Goal: Task Accomplishment & Management: Use online tool/utility

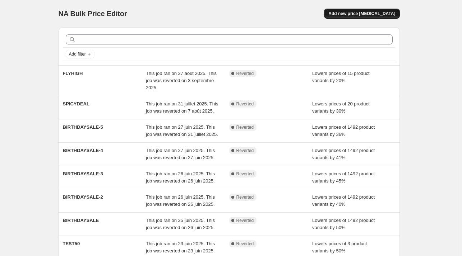
click at [376, 14] on span "Add new price [MEDICAL_DATA]" at bounding box center [361, 14] width 67 height 6
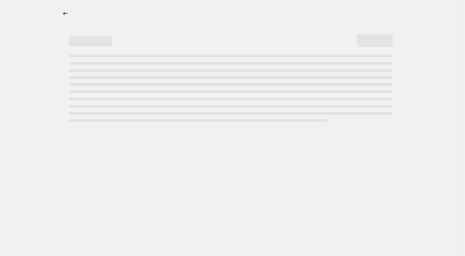
select select "percentage"
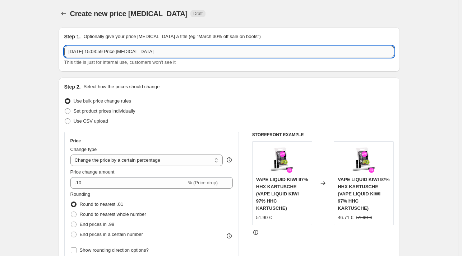
click at [109, 52] on input "[DATE] 15:03:59 Price [MEDICAL_DATA]" at bounding box center [229, 51] width 330 height 11
click at [110, 51] on input "[DATE] 15:03:59 Price [MEDICAL_DATA]" at bounding box center [229, 51] width 330 height 11
click at [110, 52] on input "[DATE] 15:03:59 Price [MEDICAL_DATA]" at bounding box center [229, 51] width 330 height 11
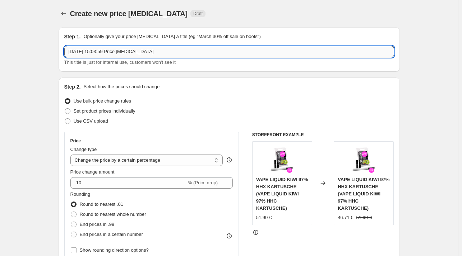
click at [110, 52] on input "[DATE] 15:03:59 Price [MEDICAL_DATA]" at bounding box center [229, 51] width 330 height 11
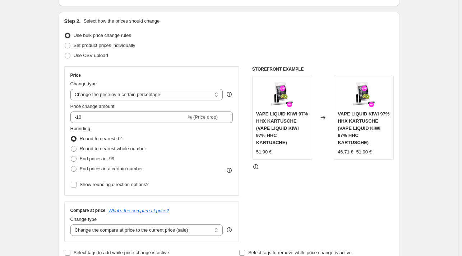
scroll to position [36, 0]
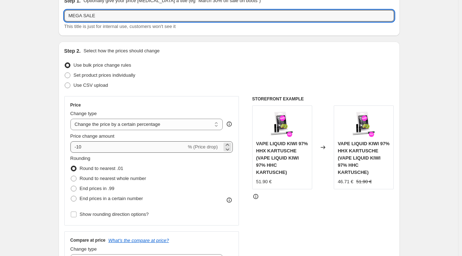
type input "MEGA SALE"
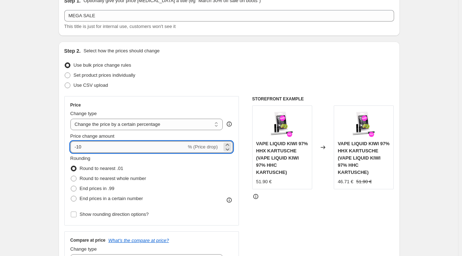
click at [79, 149] on input "-10" at bounding box center [128, 146] width 116 height 11
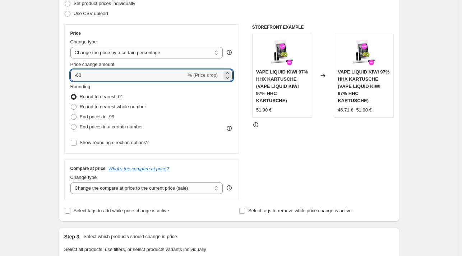
type input "-60"
click at [426, 171] on div "Create new price [MEDICAL_DATA]. This page is ready Create new price [MEDICAL_D…" at bounding box center [229, 256] width 458 height 729
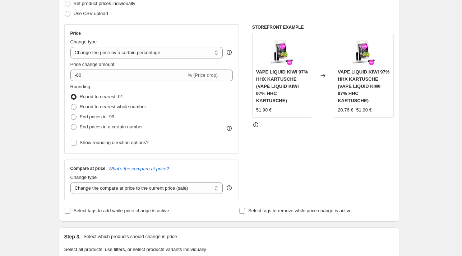
click at [419, 147] on div "Create new price [MEDICAL_DATA]. This page is ready Create new price [MEDICAL_D…" at bounding box center [229, 256] width 458 height 729
click at [92, 119] on span "End prices in .99" at bounding box center [97, 116] width 35 height 5
click at [71, 115] on input "End prices in .99" at bounding box center [71, 114] width 0 height 0
radio input "true"
click at [108, 98] on span "Round to nearest .01" at bounding box center [101, 96] width 43 height 5
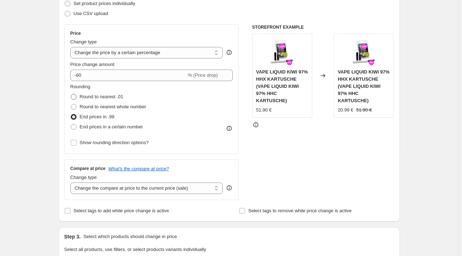
click at [71, 94] on input "Round to nearest .01" at bounding box center [71, 94] width 0 height 0
radio input "true"
click at [119, 106] on span "Round to nearest whole number" at bounding box center [113, 106] width 66 height 5
click at [71, 104] on input "Round to nearest whole number" at bounding box center [71, 104] width 0 height 0
radio input "true"
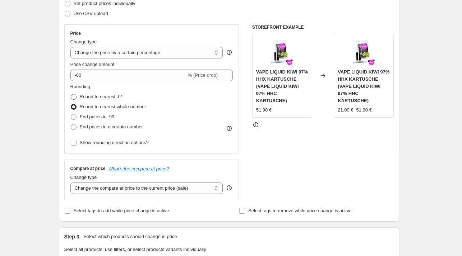
click at [121, 98] on span "Round to nearest .01" at bounding box center [101, 96] width 43 height 5
click at [71, 94] on input "Round to nearest .01" at bounding box center [71, 94] width 0 height 0
radio input "true"
click at [121, 126] on span "End prices in a certain number" at bounding box center [111, 126] width 63 height 5
click at [71, 125] on input "End prices in a certain number" at bounding box center [71, 124] width 0 height 0
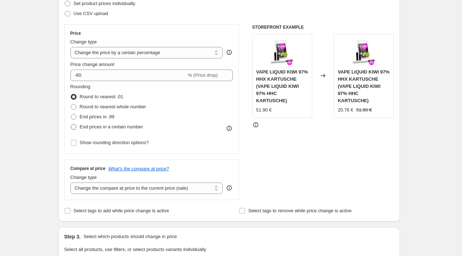
radio input "true"
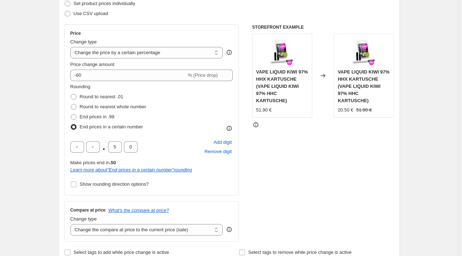
click at [119, 115] on div "End prices in .99" at bounding box center [108, 117] width 76 height 10
click at [111, 117] on span "End prices in .99" at bounding box center [97, 116] width 35 height 5
click at [71, 115] on input "End prices in .99" at bounding box center [71, 114] width 0 height 0
radio input "true"
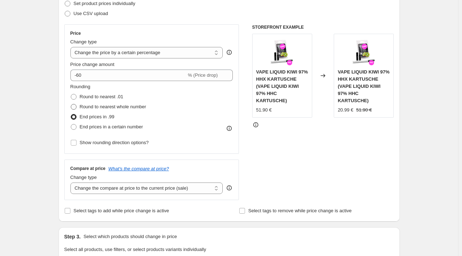
click at [119, 106] on span "Round to nearest whole number" at bounding box center [113, 106] width 66 height 5
click at [71, 104] on input "Round to nearest whole number" at bounding box center [71, 104] width 0 height 0
radio input "true"
click at [118, 97] on span "Round to nearest .01" at bounding box center [101, 96] width 43 height 5
click at [71, 94] on input "Round to nearest .01" at bounding box center [71, 94] width 0 height 0
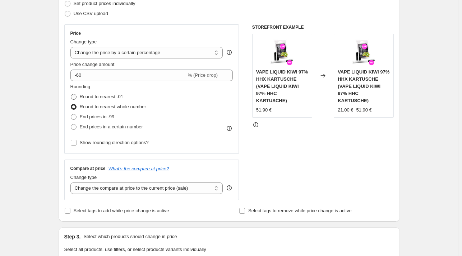
radio input "true"
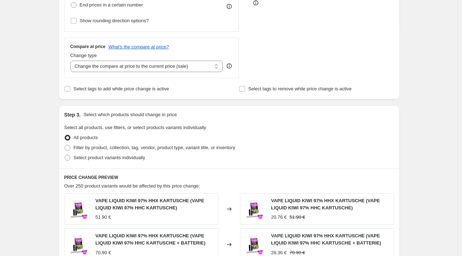
scroll to position [215, 0]
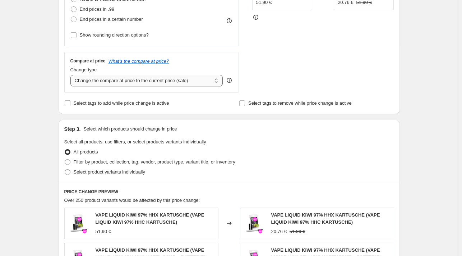
click at [164, 87] on div "Compare at price What's the compare at price? Change type Change the compare at…" at bounding box center [151, 72] width 175 height 40
click at [171, 82] on select "Change the compare at price to the current price (sale) Change the compare at p…" at bounding box center [146, 80] width 153 height 11
click at [72, 75] on select "Change the compare at price to the current price (sale) Change the compare at p…" at bounding box center [146, 80] width 153 height 11
click at [156, 81] on select "Change the compare at price to the current price (sale) Change the compare at p…" at bounding box center [146, 80] width 153 height 11
select select "ep"
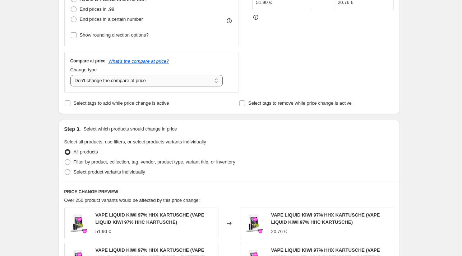
click at [72, 75] on select "Change the compare at price to the current price (sale) Change the compare at p…" at bounding box center [146, 80] width 153 height 11
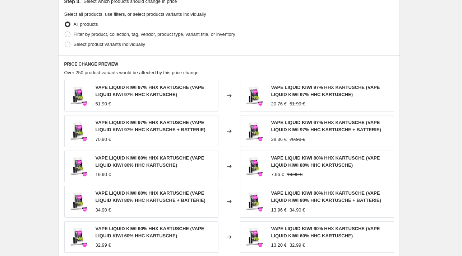
scroll to position [287, 0]
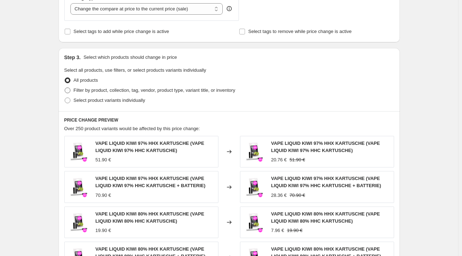
click at [98, 89] on span "Filter by product, collection, tag, vendor, product type, variant title, or inv…" at bounding box center [155, 90] width 162 height 5
click at [65, 88] on input "Filter by product, collection, tag, vendor, product type, variant title, or inv…" at bounding box center [65, 88] width 0 height 0
radio input "true"
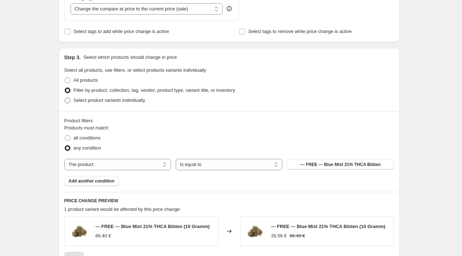
click at [85, 99] on span "Select product variants individually" at bounding box center [109, 100] width 71 height 5
click at [65, 98] on input "Select product variants individually" at bounding box center [65, 98] width 0 height 0
radio input "true"
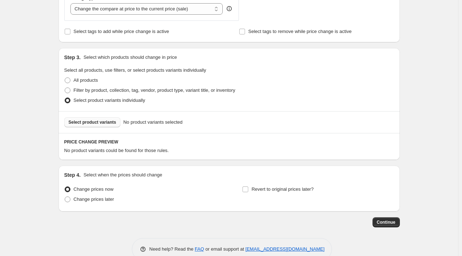
click at [105, 122] on span "Select product variants" at bounding box center [93, 123] width 48 height 6
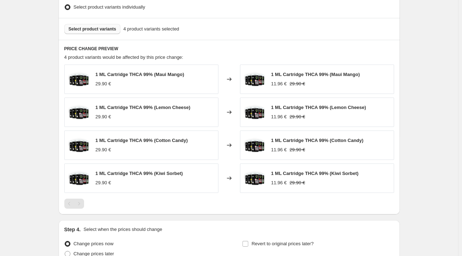
scroll to position [323, 0]
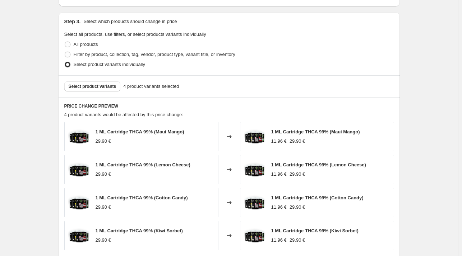
drag, startPoint x: 113, startPoint y: 88, endPoint x: 124, endPoint y: 75, distance: 16.6
click at [121, 68] on div "Step 3. Select which products should change in price Select all products, use f…" at bounding box center [229, 54] width 341 height 85
click at [110, 86] on span "Select product variants" at bounding box center [93, 87] width 48 height 6
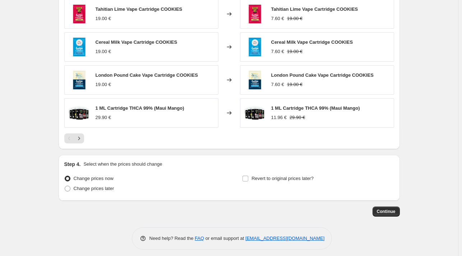
scroll to position [483, 0]
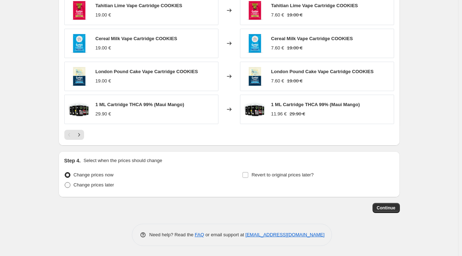
click at [103, 184] on span "Change prices later" at bounding box center [94, 184] width 41 height 5
click at [70, 186] on span at bounding box center [68, 185] width 6 height 6
click at [65, 183] on input "Change prices later" at bounding box center [65, 182] width 0 height 0
radio input "true"
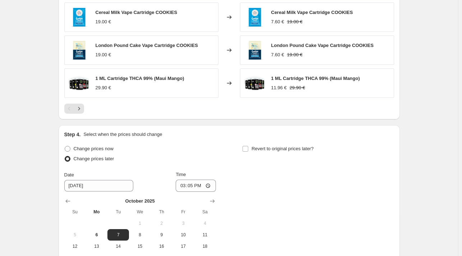
scroll to position [590, 0]
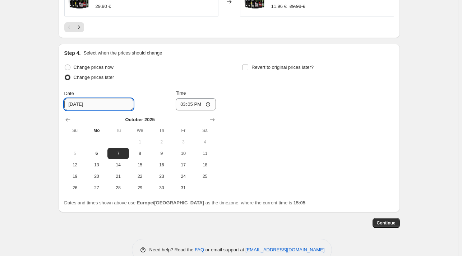
click at [108, 103] on input "[DATE]" at bounding box center [98, 104] width 69 height 11
click at [96, 106] on input "[DATE]" at bounding box center [98, 104] width 69 height 11
click at [161, 154] on span "9" at bounding box center [162, 154] width 16 height 6
type input "[DATE]"
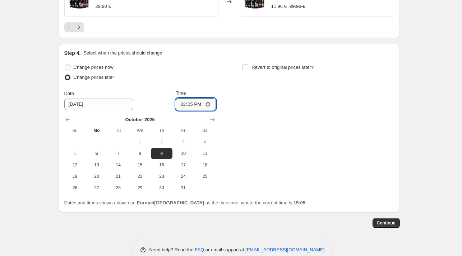
click at [196, 105] on input "15:05" at bounding box center [196, 104] width 40 height 12
click at [210, 105] on input "15:05" at bounding box center [196, 104] width 40 height 12
click at [192, 104] on input "15:05" at bounding box center [196, 104] width 40 height 12
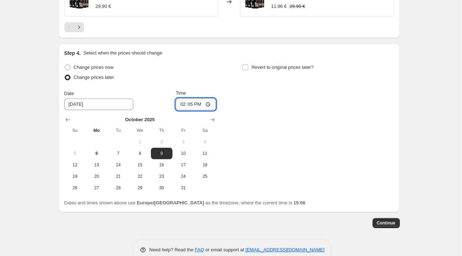
type input "14:00"
click at [317, 143] on div "Change prices now Change prices later Date [DATE] Time 14:00 [DATE] Su Mo Tu We…" at bounding box center [229, 127] width 330 height 131
click at [389, 224] on span "Continue" at bounding box center [386, 223] width 19 height 6
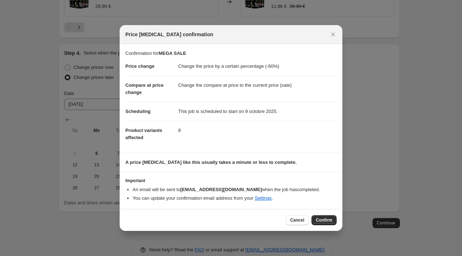
click at [320, 219] on span "Confirm" at bounding box center [324, 221] width 17 height 6
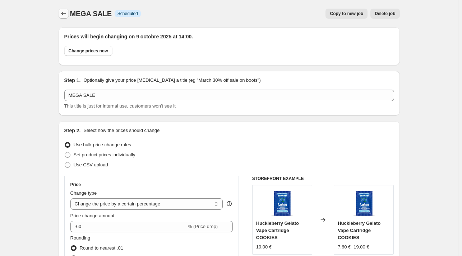
click at [62, 14] on icon "Price change jobs" at bounding box center [63, 13] width 7 height 7
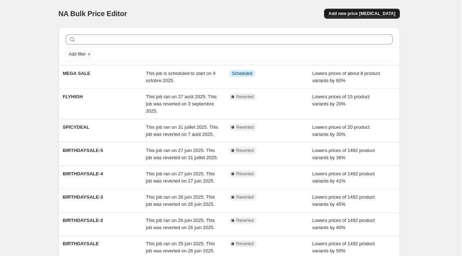
click at [386, 13] on span "Add new price [MEDICAL_DATA]" at bounding box center [361, 14] width 67 height 6
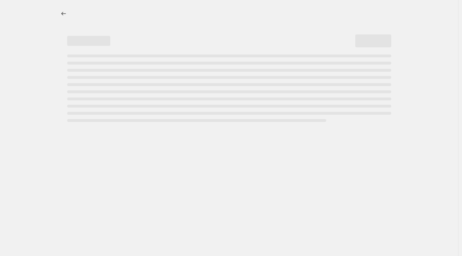
select select "percentage"
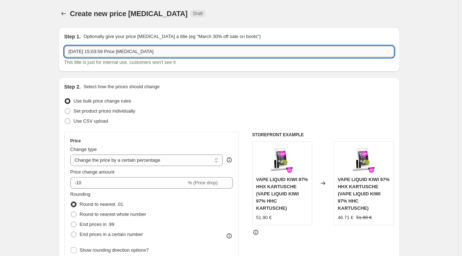
click at [132, 52] on input "[DATE] 15:03:59 Price [MEDICAL_DATA]" at bounding box center [229, 51] width 330 height 11
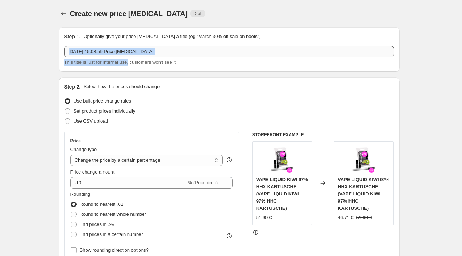
click at [130, 57] on div "[DATE] 15:03:59 Price [MEDICAL_DATA] This title is just for internal use, custo…" at bounding box center [229, 56] width 330 height 20
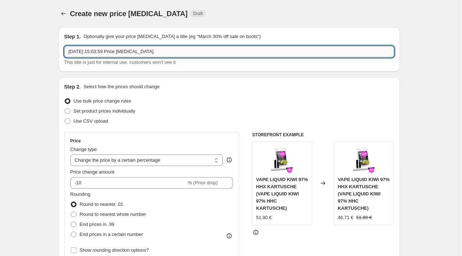
click at [144, 52] on input "[DATE] 15:03:59 Price [MEDICAL_DATA]" at bounding box center [229, 51] width 330 height 11
click at [67, 13] on icon "Price change jobs" at bounding box center [63, 13] width 7 height 7
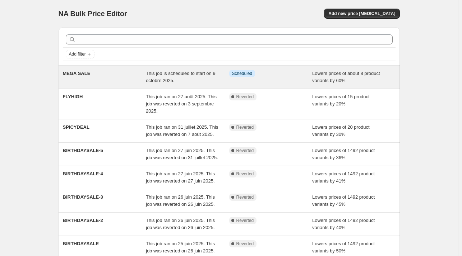
click at [344, 84] on div "Lowers prices of about 8 product variants by 60%" at bounding box center [353, 77] width 83 height 14
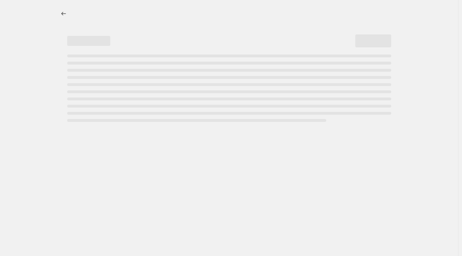
select select "percentage"
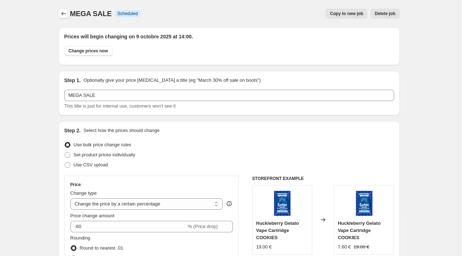
click at [67, 14] on icon "Price change jobs" at bounding box center [63, 13] width 7 height 7
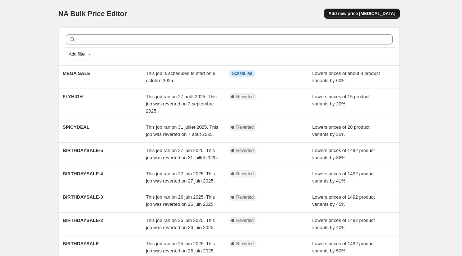
click at [369, 12] on span "Add new price [MEDICAL_DATA]" at bounding box center [361, 14] width 67 height 6
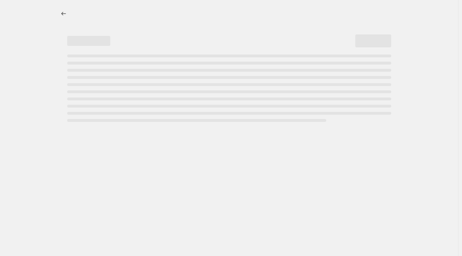
select select "percentage"
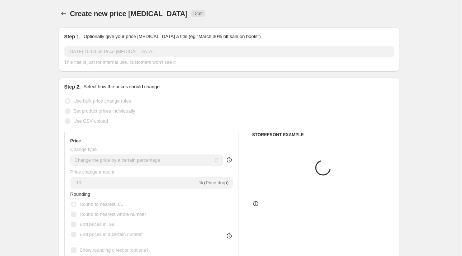
click at [141, 51] on input "[DATE] 15:03:59 Price [MEDICAL_DATA]" at bounding box center [229, 51] width 330 height 11
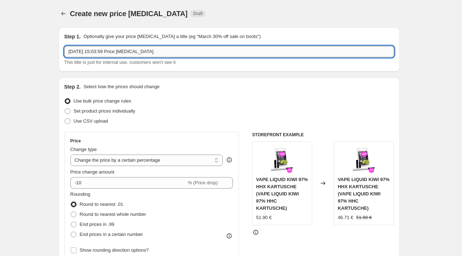
click at [143, 50] on input "[DATE] 15:03:59 Price [MEDICAL_DATA]" at bounding box center [229, 51] width 330 height 11
click at [144, 50] on input "[DATE] 15:03:59 Price [MEDICAL_DATA]" at bounding box center [229, 51] width 330 height 11
click at [123, 48] on input "MEGA SALE" at bounding box center [229, 51] width 330 height 11
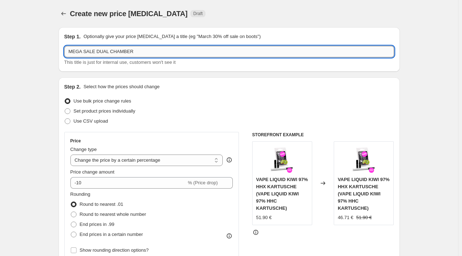
drag, startPoint x: 97, startPoint y: 50, endPoint x: 247, endPoint y: 46, distance: 150.5
click at [246, 45] on div "Step 1. Optionally give your price [MEDICAL_DATA] a title (eg "March 30% off sa…" at bounding box center [229, 49] width 330 height 33
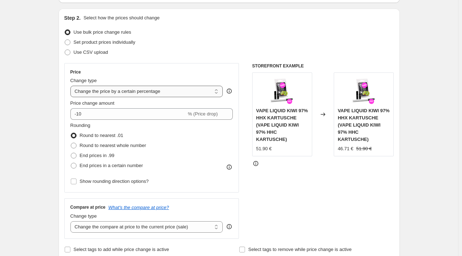
scroll to position [72, 0]
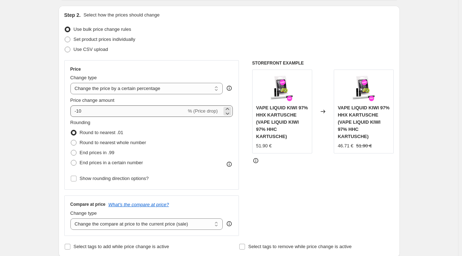
type input "MEGA SALE -50%"
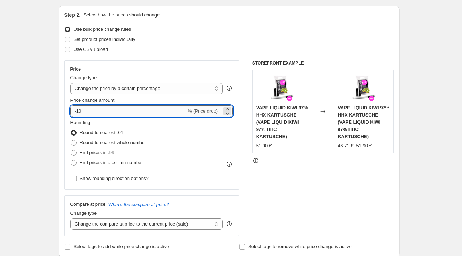
drag, startPoint x: 89, startPoint y: 113, endPoint x: 76, endPoint y: 110, distance: 13.2
click at [75, 110] on input "-10" at bounding box center [128, 111] width 116 height 11
click at [106, 109] on input "-10" at bounding box center [128, 111] width 116 height 11
type input "-50"
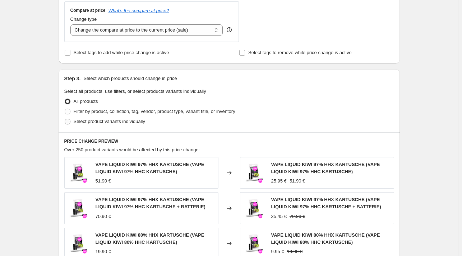
scroll to position [359, 0]
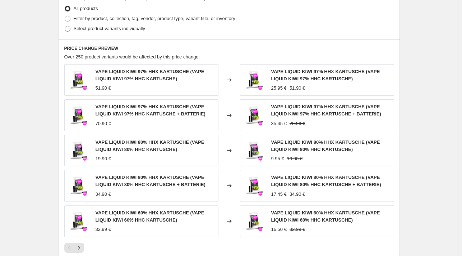
click at [112, 28] on span "Select product variants individually" at bounding box center [109, 28] width 71 height 5
click at [65, 26] on input "Select product variants individually" at bounding box center [65, 26] width 0 height 0
radio input "true"
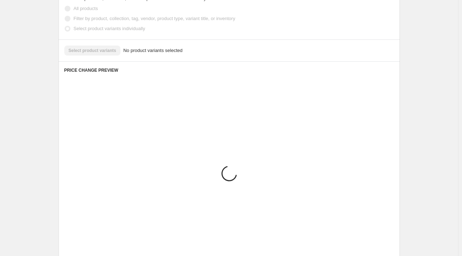
scroll to position [302, 0]
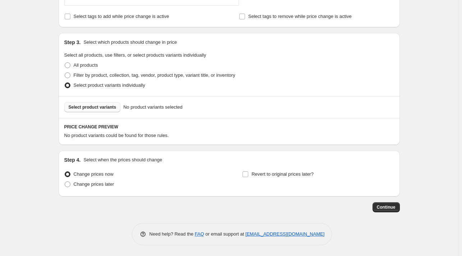
click at [98, 107] on span "Select product variants" at bounding box center [93, 107] width 48 height 6
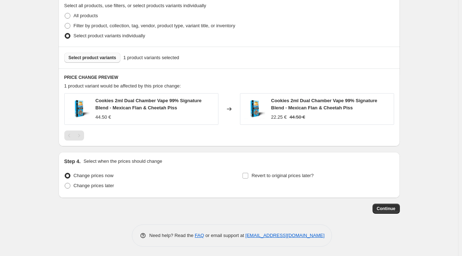
scroll to position [353, 0]
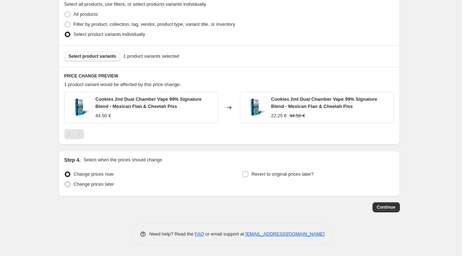
click at [98, 184] on span "Change prices later" at bounding box center [94, 184] width 41 height 5
click at [65, 182] on input "Change prices later" at bounding box center [65, 182] width 0 height 0
radio input "true"
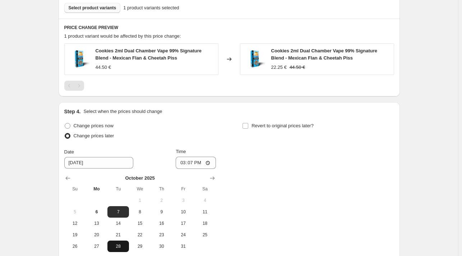
scroll to position [476, 0]
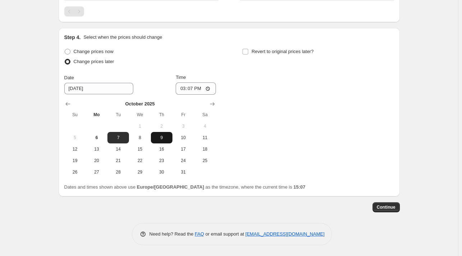
click at [161, 136] on span "9" at bounding box center [162, 138] width 16 height 6
type input "[DATE]"
click at [195, 86] on input "15:07" at bounding box center [196, 89] width 40 height 12
type input "14:00"
click at [393, 207] on span "Continue" at bounding box center [386, 208] width 19 height 6
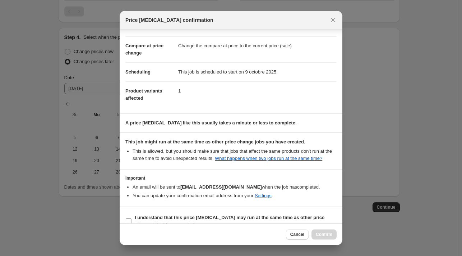
scroll to position [37, 0]
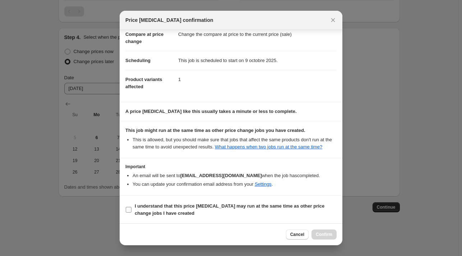
click at [222, 206] on b "I understand that this price [MEDICAL_DATA] may run at the same time as other p…" at bounding box center [230, 210] width 190 height 13
click at [131, 207] on input "I understand that this price [MEDICAL_DATA] may run at the same time as other p…" at bounding box center [129, 210] width 6 height 6
checkbox input "true"
click at [325, 234] on span "Confirm" at bounding box center [324, 235] width 17 height 6
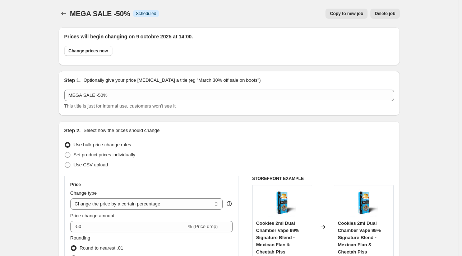
scroll to position [476, 0]
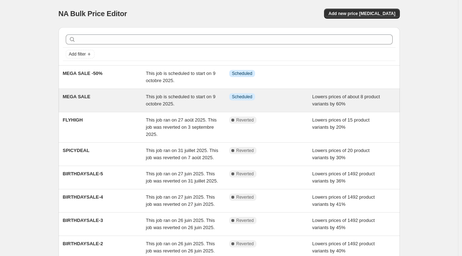
click at [101, 98] on div "MEGA SALE" at bounding box center [104, 100] width 83 height 14
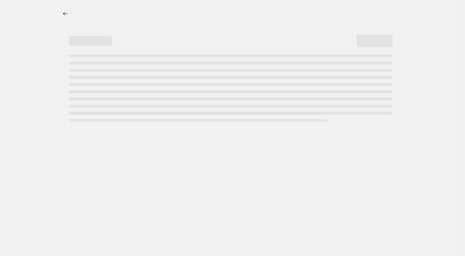
select select "percentage"
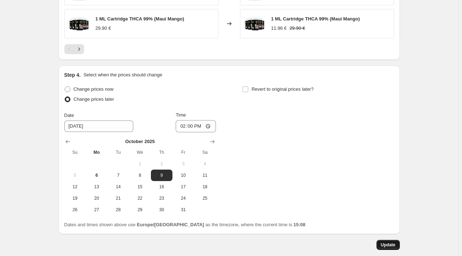
scroll to position [649, 0]
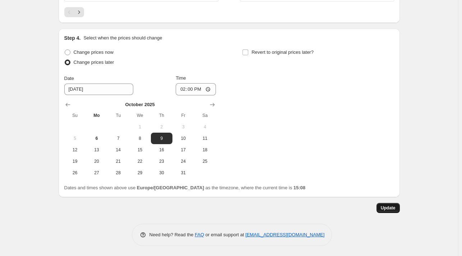
click at [394, 204] on button "Update" at bounding box center [387, 208] width 23 height 10
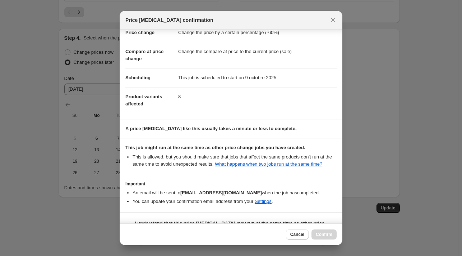
scroll to position [37, 0]
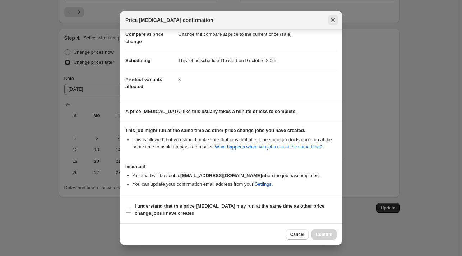
click at [334, 20] on icon "Close" at bounding box center [332, 20] width 7 height 7
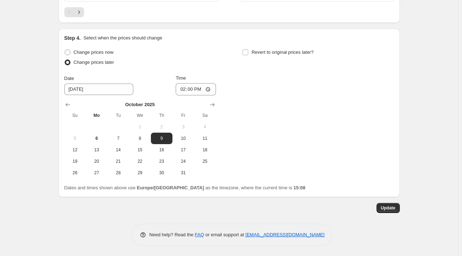
scroll to position [649, 0]
click at [392, 206] on span "Update" at bounding box center [388, 208] width 15 height 6
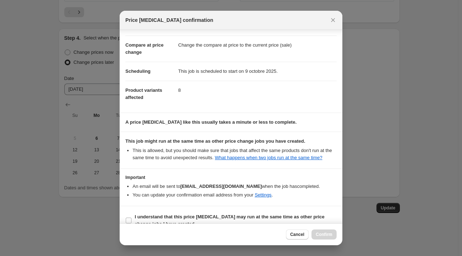
scroll to position [37, 0]
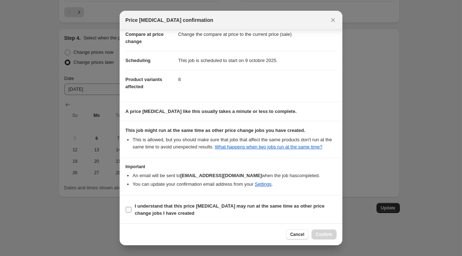
click at [162, 208] on b "I understand that this price [MEDICAL_DATA] may run at the same time as other p…" at bounding box center [230, 210] width 190 height 13
click at [131, 208] on input "I understand that this price [MEDICAL_DATA] may run at the same time as other p…" at bounding box center [129, 210] width 6 height 6
checkbox input "true"
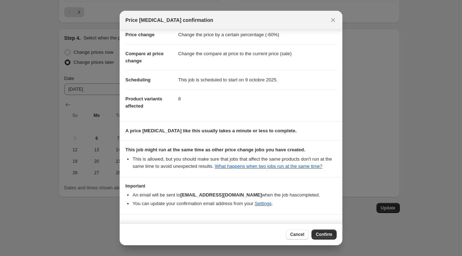
scroll to position [0, 0]
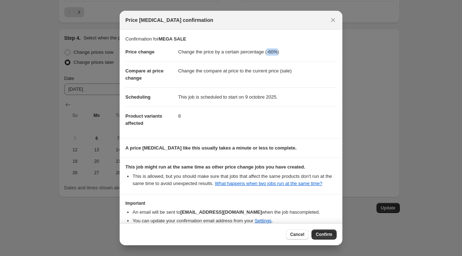
drag, startPoint x: 265, startPoint y: 54, endPoint x: 277, endPoint y: 54, distance: 12.2
click at [276, 54] on dd "Change the price by a certain percentage (-60%)" at bounding box center [257, 52] width 158 height 19
copy dd "-60%)"
click at [334, 22] on icon "Close" at bounding box center [332, 20] width 7 height 7
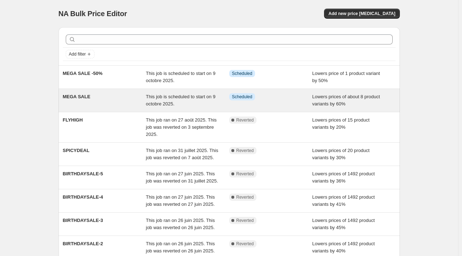
drag, startPoint x: 305, startPoint y: 102, endPoint x: 273, endPoint y: 100, distance: 32.4
click at [273, 100] on div "Info Scheduled" at bounding box center [270, 100] width 83 height 14
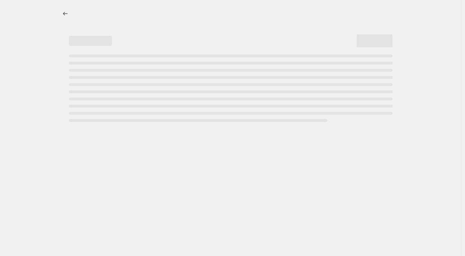
select select "percentage"
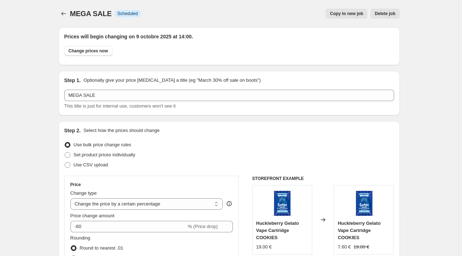
click at [384, 12] on span "Delete job" at bounding box center [385, 14] width 20 height 6
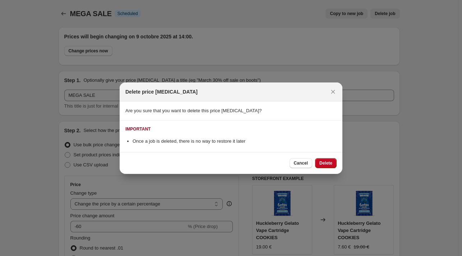
drag, startPoint x: 297, startPoint y: 165, endPoint x: 253, endPoint y: 147, distance: 48.1
click at [294, 164] on button "Cancel" at bounding box center [300, 163] width 23 height 10
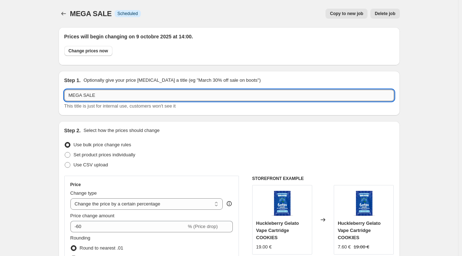
click at [133, 94] on input "MEGA SALE" at bounding box center [229, 95] width 330 height 11
click at [391, 16] on span "Delete job" at bounding box center [385, 14] width 20 height 6
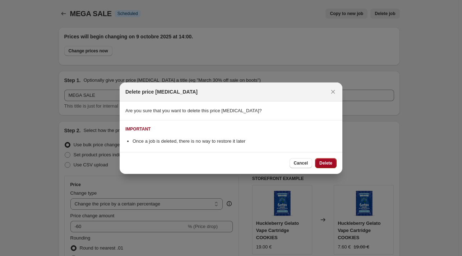
click at [325, 162] on button "Delete" at bounding box center [326, 163] width 22 height 10
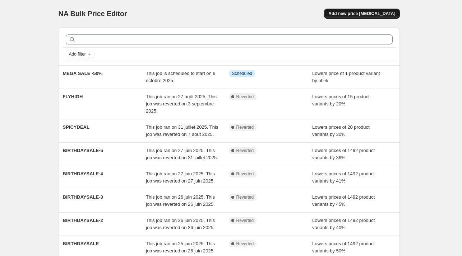
click at [367, 15] on span "Add new price [MEDICAL_DATA]" at bounding box center [361, 14] width 67 height 6
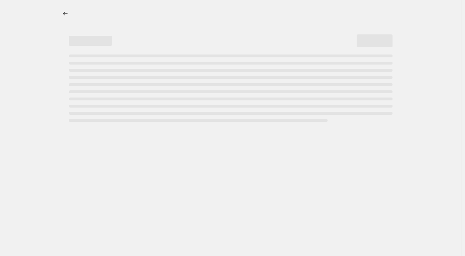
select select "percentage"
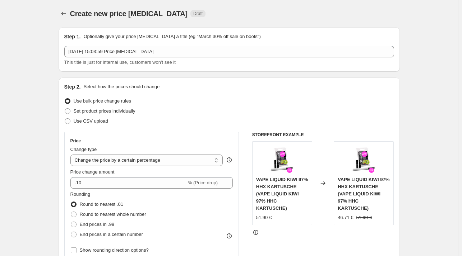
click at [135, 45] on div "Step 1. Optionally give your price [MEDICAL_DATA] a title (eg "March 30% off sa…" at bounding box center [229, 49] width 330 height 33
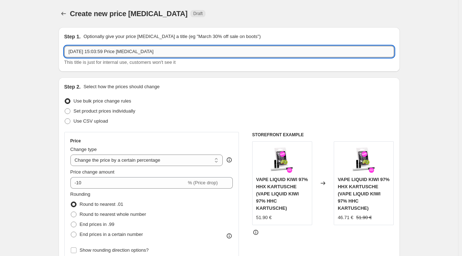
click at [139, 53] on input "[DATE] 15:03:59 Price [MEDICAL_DATA]" at bounding box center [229, 51] width 330 height 11
click at [139, 52] on input "[DATE] 15:03:59 Price [MEDICAL_DATA]" at bounding box center [229, 51] width 330 height 11
paste input "MEGA SALE"
type input "MEGA SALE -60%"
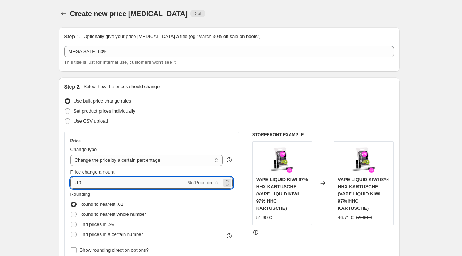
click at [79, 184] on input "-10" at bounding box center [128, 182] width 116 height 11
click at [93, 183] on input "-614" at bounding box center [128, 182] width 116 height 11
type input "-60"
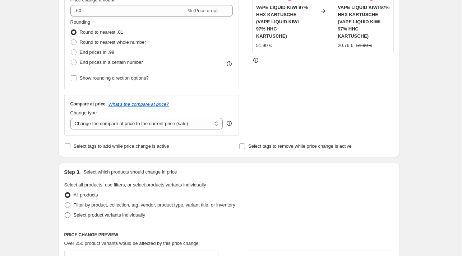
scroll to position [251, 0]
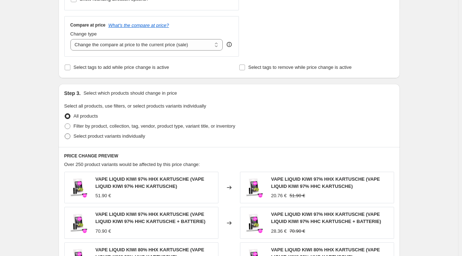
click at [107, 140] on span "Select product variants individually" at bounding box center [109, 136] width 71 height 7
click at [65, 134] on input "Select product variants individually" at bounding box center [65, 134] width 0 height 0
radio input "true"
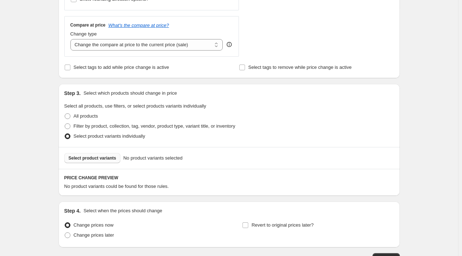
click at [98, 158] on span "Select product variants" at bounding box center [93, 158] width 48 height 6
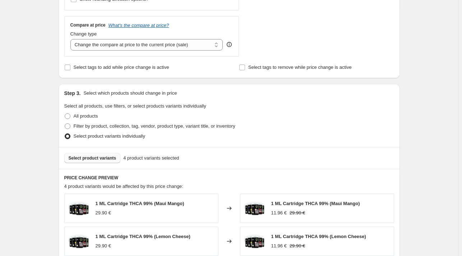
click at [100, 159] on span "Select product variants" at bounding box center [93, 158] width 48 height 6
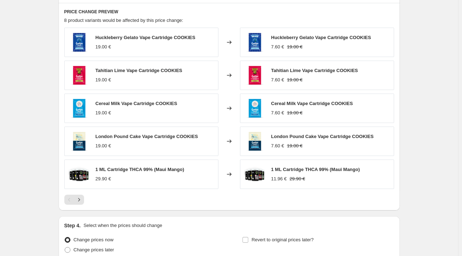
scroll to position [431, 0]
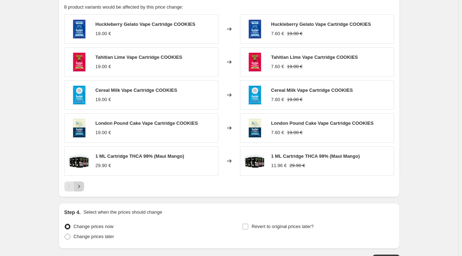
click at [82, 187] on icon "Next" at bounding box center [78, 186] width 7 height 7
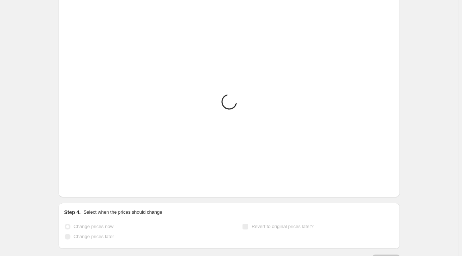
scroll to position [417, 0]
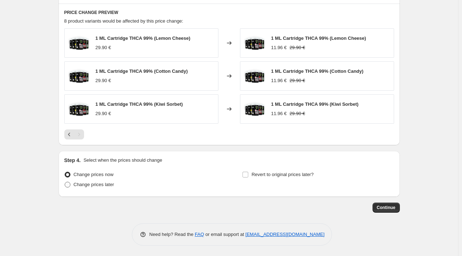
click at [108, 184] on span "Change prices later" at bounding box center [94, 184] width 41 height 5
click at [106, 186] on span "Change prices later" at bounding box center [94, 184] width 41 height 5
click at [65, 182] on input "Change prices later" at bounding box center [65, 182] width 0 height 0
radio input "true"
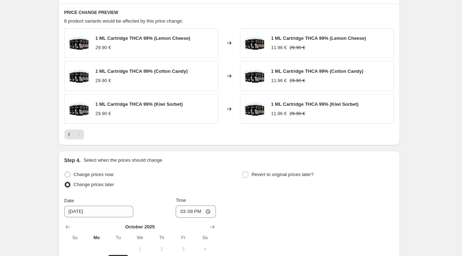
scroll to position [525, 0]
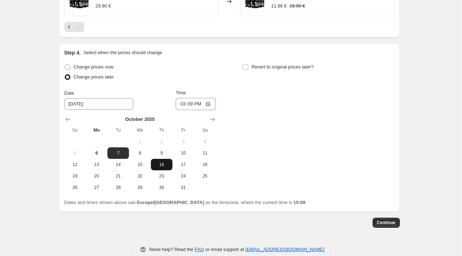
click at [163, 159] on button "16" at bounding box center [162, 164] width 22 height 11
click at [200, 102] on input "15:09" at bounding box center [196, 104] width 40 height 12
click at [168, 150] on span "9" at bounding box center [162, 153] width 16 height 6
type input "[DATE]"
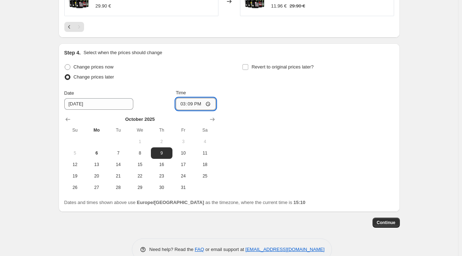
click at [210, 102] on input "15:09" at bounding box center [196, 104] width 40 height 12
click at [362, 199] on div "Dates and times shown above use Europe/[GEOGRAPHIC_DATA] as the timezone, where…" at bounding box center [229, 202] width 330 height 7
click at [200, 102] on input "14:09" at bounding box center [196, 104] width 40 height 12
type input "14:00"
click at [388, 159] on div "Change prices now Change prices later Date [DATE] Time 14:00 [DATE] Su Mo Tu We…" at bounding box center [229, 127] width 330 height 131
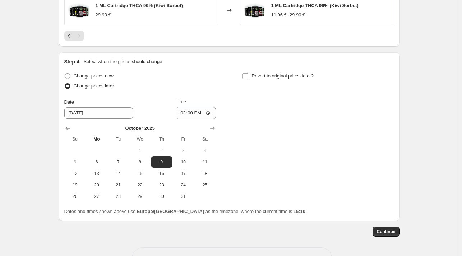
scroll to position [540, 0]
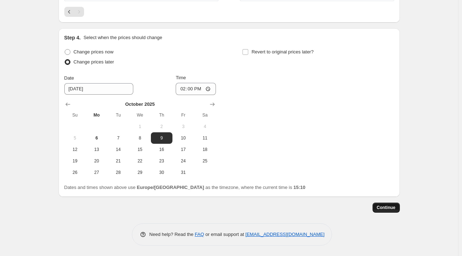
click at [395, 207] on span "Continue" at bounding box center [386, 208] width 19 height 6
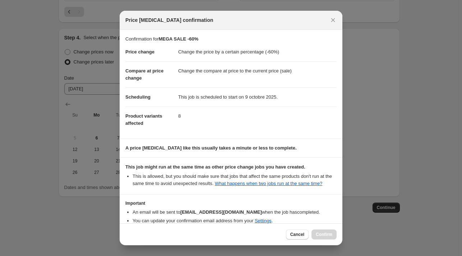
scroll to position [37, 0]
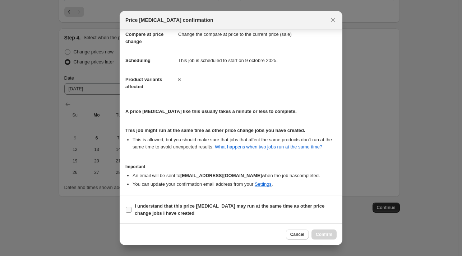
drag, startPoint x: 284, startPoint y: 207, endPoint x: 292, endPoint y: 213, distance: 9.8
click at [284, 207] on b "I understand that this price [MEDICAL_DATA] may run at the same time as other p…" at bounding box center [230, 210] width 190 height 13
click at [131, 207] on input "I understand that this price [MEDICAL_DATA] may run at the same time as other p…" at bounding box center [129, 210] width 6 height 6
checkbox input "true"
click at [326, 240] on div "Cancel Confirm" at bounding box center [231, 235] width 223 height 22
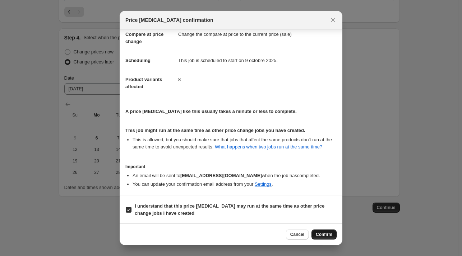
click at [328, 233] on span "Confirm" at bounding box center [324, 235] width 17 height 6
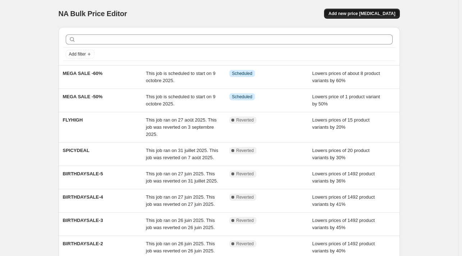
click at [373, 12] on span "Add new price [MEDICAL_DATA]" at bounding box center [361, 14] width 67 height 6
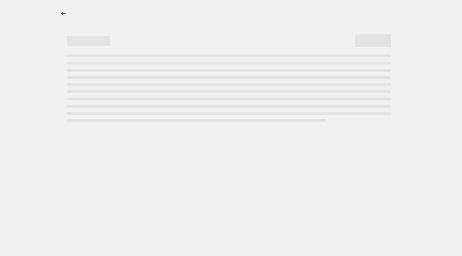
select select "percentage"
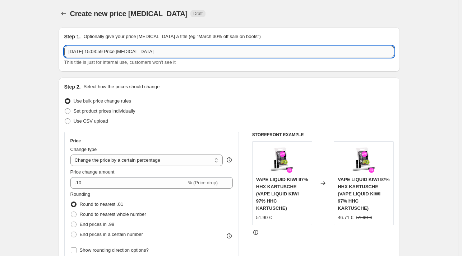
click at [162, 50] on input "[DATE] 15:03:59 Price [MEDICAL_DATA]" at bounding box center [229, 51] width 330 height 11
click at [164, 49] on input "[DATE] 15:03:59 Price [MEDICAL_DATA]" at bounding box center [229, 51] width 330 height 11
click at [166, 49] on input "[DATE] 15:03:59 Price [MEDICAL_DATA]" at bounding box center [229, 51] width 330 height 11
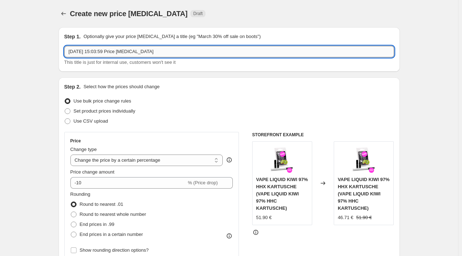
click at [166, 49] on input "[DATE] 15:03:59 Price [MEDICAL_DATA]" at bounding box center [229, 51] width 330 height 11
click at [167, 55] on input "[DATE] 15:03:59 Price [MEDICAL_DATA]" at bounding box center [229, 51] width 330 height 11
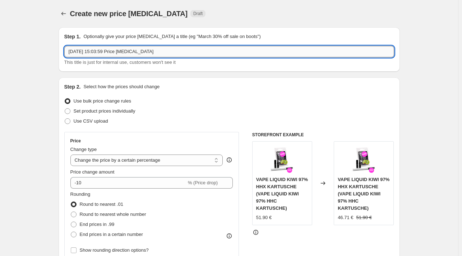
type input "M"
click at [68, 54] on input "EGA SALE -20%" at bounding box center [229, 51] width 330 height 11
type input "MEGA SALE -20%"
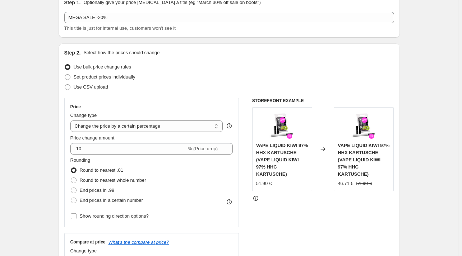
scroll to position [72, 0]
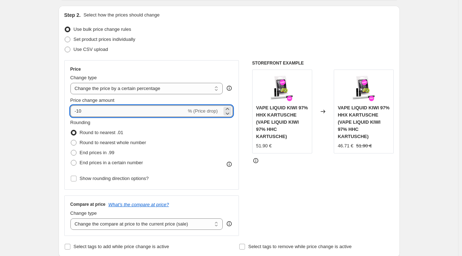
click at [81, 113] on input "-10" at bounding box center [128, 111] width 116 height 11
type input "-20"
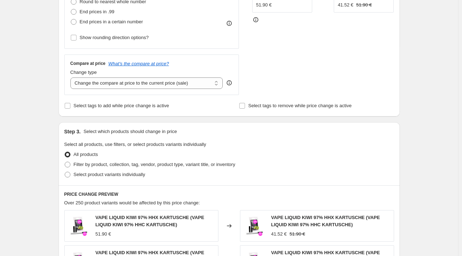
scroll to position [215, 0]
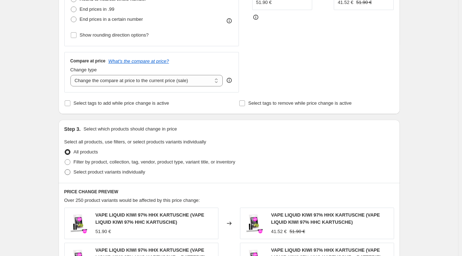
click at [118, 175] on span "Select product variants individually" at bounding box center [109, 171] width 71 height 5
click at [65, 170] on input "Select product variants individually" at bounding box center [65, 169] width 0 height 0
radio input "true"
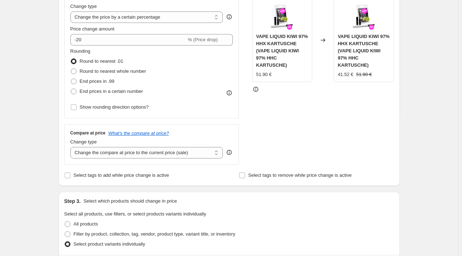
scroll to position [287, 0]
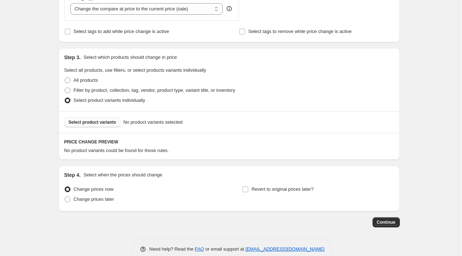
click at [111, 120] on button "Select product variants" at bounding box center [92, 122] width 56 height 10
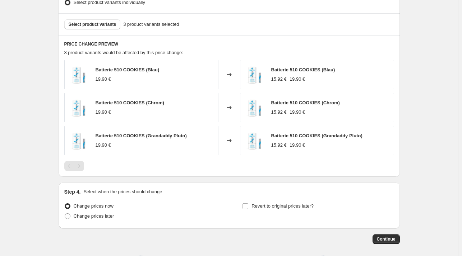
scroll to position [417, 0]
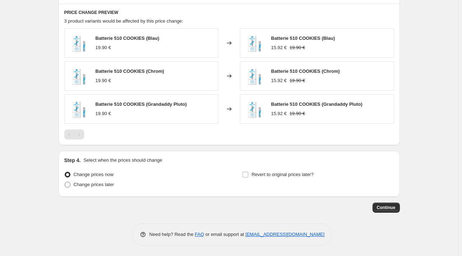
click at [107, 185] on span "Change prices later" at bounding box center [94, 184] width 41 height 5
click at [65, 182] on input "Change prices later" at bounding box center [65, 182] width 0 height 0
radio input "true"
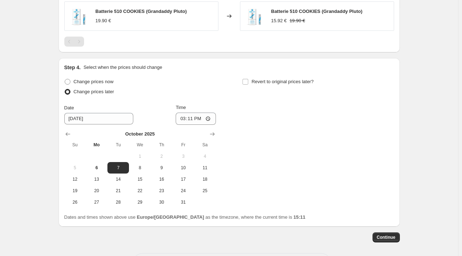
scroll to position [525, 0]
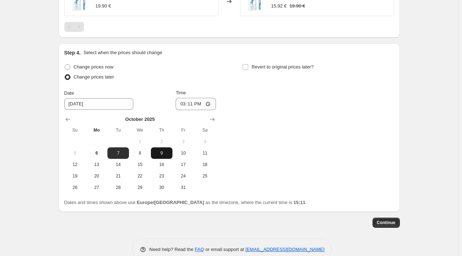
click at [164, 150] on span "9" at bounding box center [162, 153] width 16 height 6
type input "[DATE]"
click at [203, 104] on input "15:11" at bounding box center [196, 104] width 40 height 12
click at [193, 104] on input "15:11" at bounding box center [196, 104] width 40 height 12
type input "14:00"
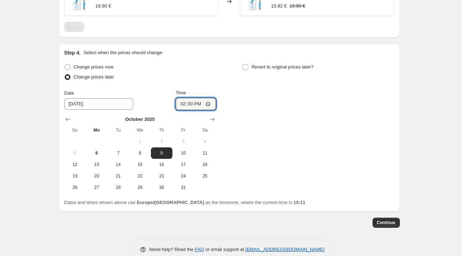
drag, startPoint x: 297, startPoint y: 155, endPoint x: 269, endPoint y: 150, distance: 28.3
click at [298, 155] on div "Change prices now Change prices later Date [DATE] Time 14:00 [DATE] Su Mo Tu We…" at bounding box center [229, 127] width 330 height 131
click at [390, 222] on span "Continue" at bounding box center [386, 223] width 19 height 6
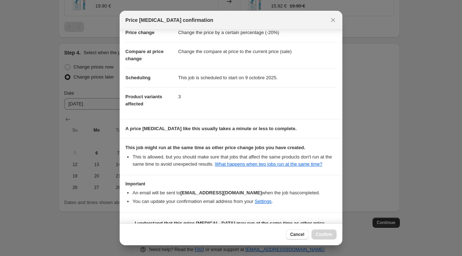
scroll to position [37, 0]
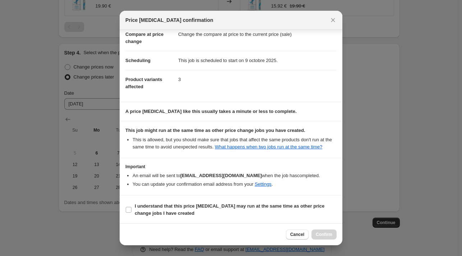
drag, startPoint x: 286, startPoint y: 204, endPoint x: 307, endPoint y: 218, distance: 25.2
click at [286, 204] on b "I understand that this price [MEDICAL_DATA] may run at the same time as other p…" at bounding box center [230, 210] width 190 height 13
click at [131, 207] on input "I understand that this price [MEDICAL_DATA] may run at the same time as other p…" at bounding box center [129, 210] width 6 height 6
checkbox input "true"
click at [319, 237] on span "Confirm" at bounding box center [324, 235] width 17 height 6
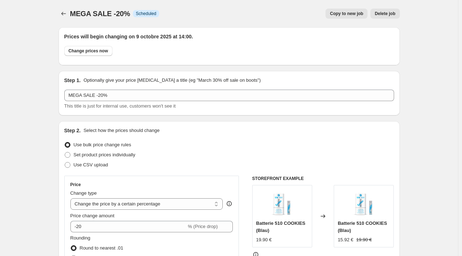
scroll to position [525, 0]
